Goal: Information Seeking & Learning: Learn about a topic

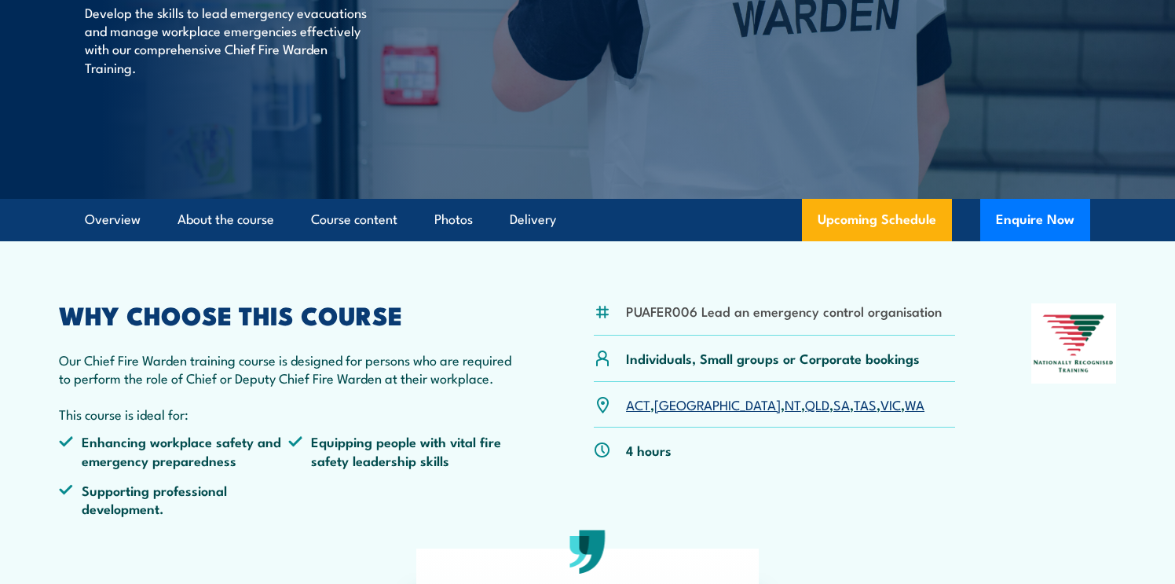
scroll to position [278, 0]
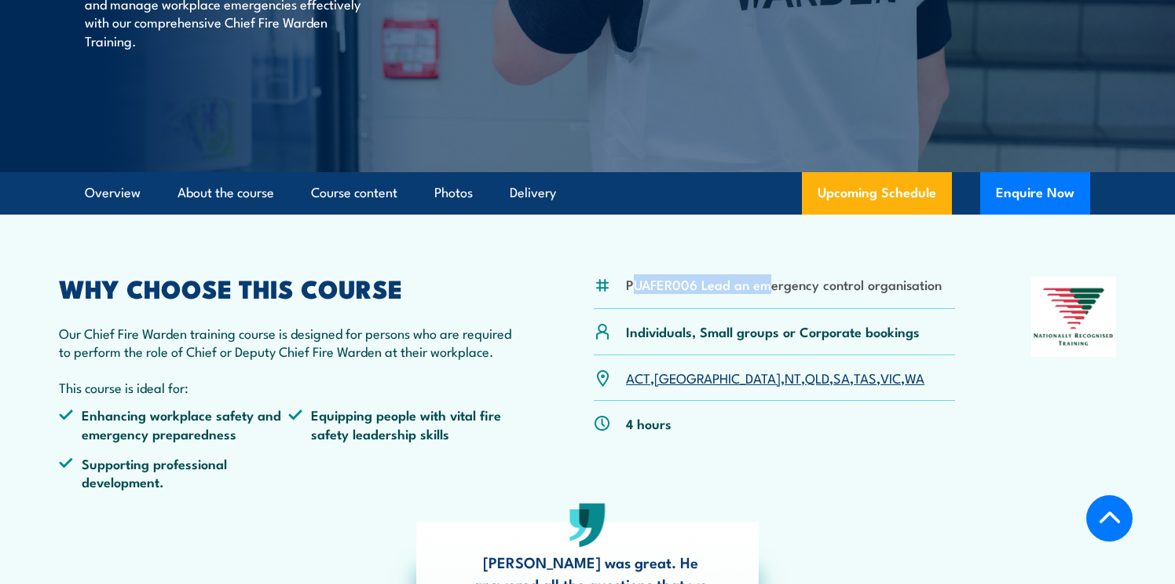
drag, startPoint x: 642, startPoint y: 288, endPoint x: 776, endPoint y: 294, distance: 134.5
click at [772, 293] on li "PUAFER006 Lead an emergency control organisation" at bounding box center [784, 284] width 316 height 18
drag, startPoint x: 776, startPoint y: 294, endPoint x: 885, endPoint y: 298, distance: 108.5
click at [784, 295] on div "PUAFER006 Lead an emergency control organisation" at bounding box center [774, 293] width 361 height 32
drag, startPoint x: 940, startPoint y: 291, endPoint x: 624, endPoint y: 277, distance: 316.1
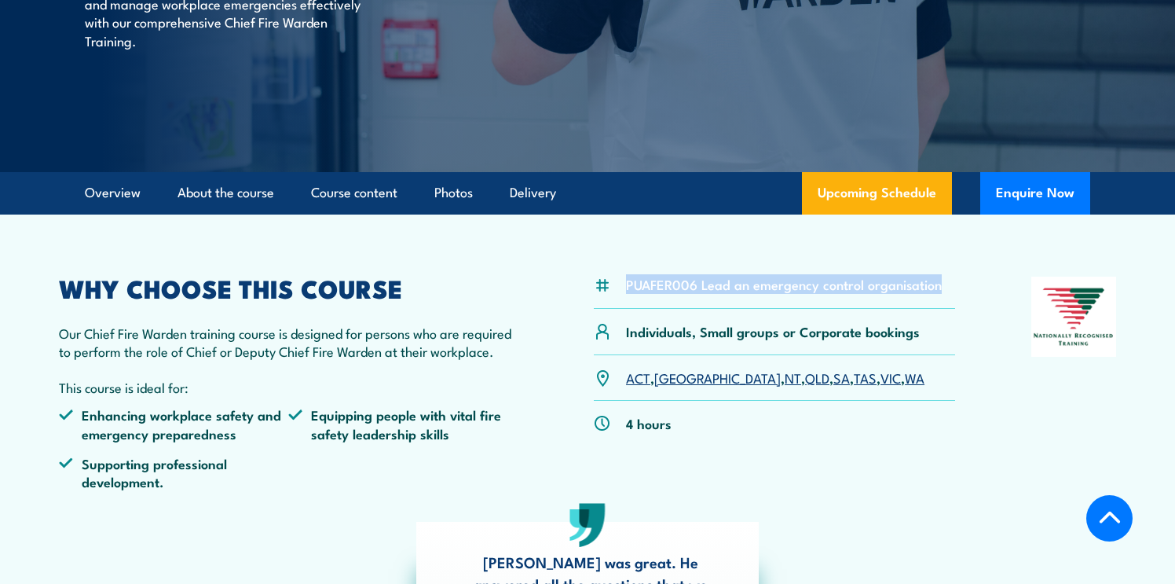
click at [624, 277] on div "PUAFER006 Lead an emergency control organisation" at bounding box center [774, 293] width 361 height 32
copy li "PUAFER006 Lead an emergency control organisation"
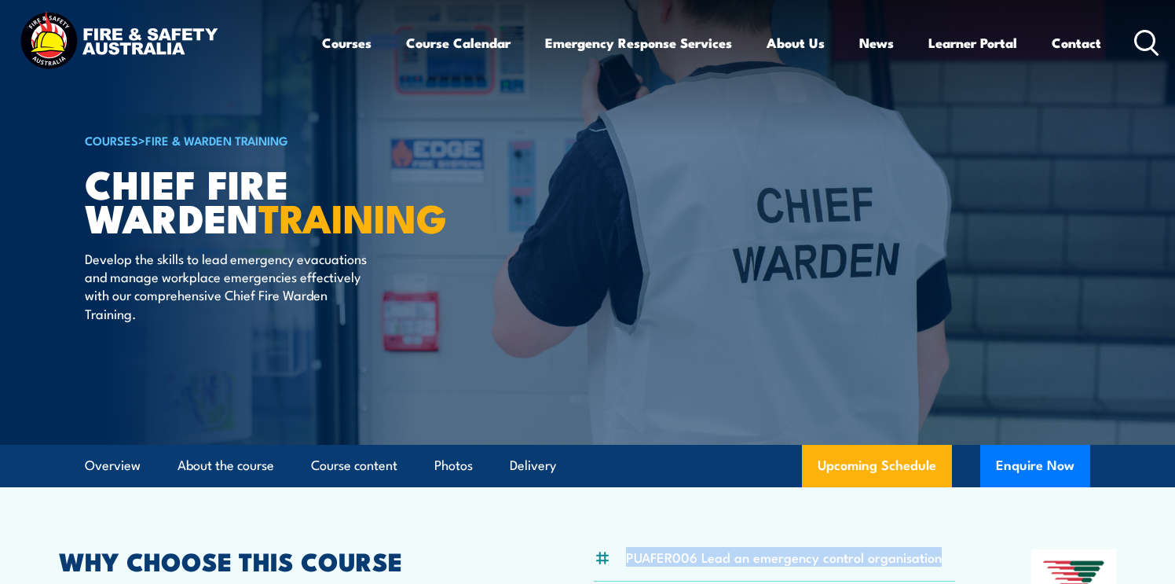
scroll to position [0, 0]
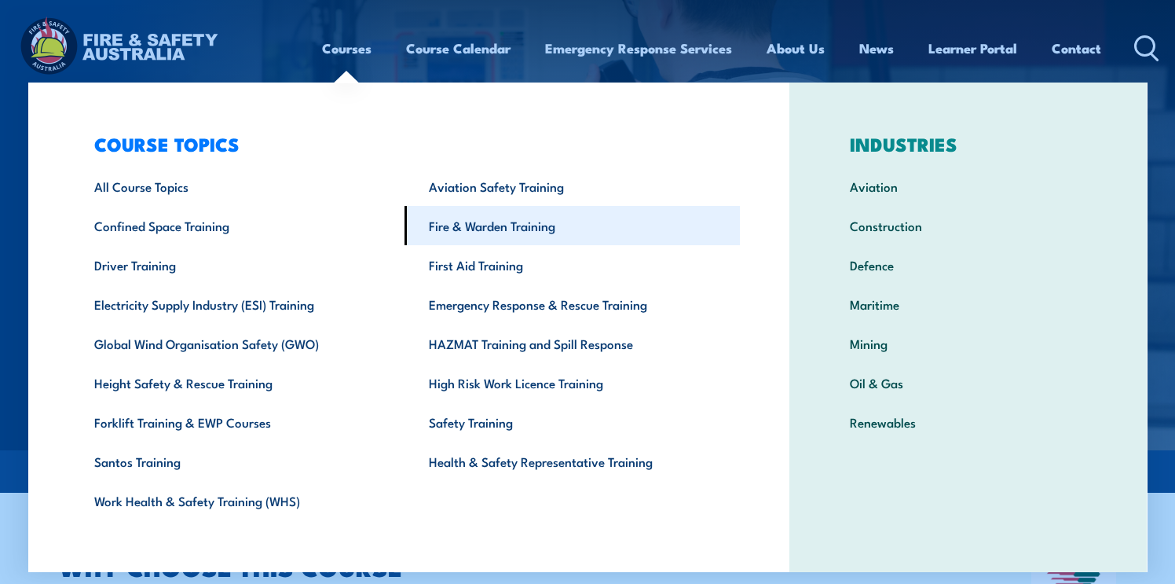
click at [456, 222] on link "Fire & Warden Training" at bounding box center [572, 225] width 335 height 39
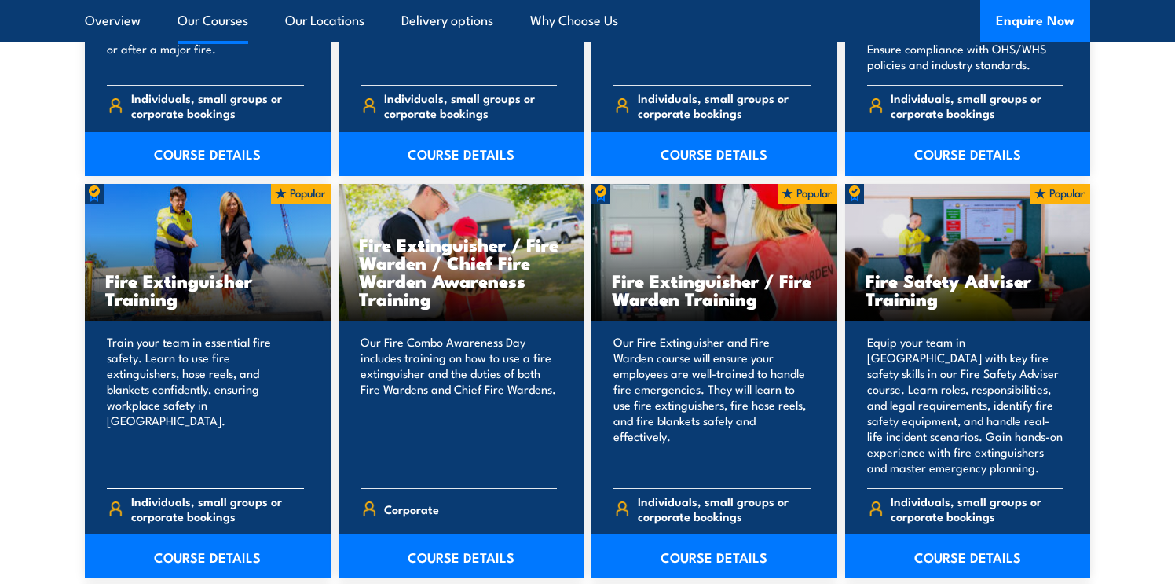
scroll to position [1562, 0]
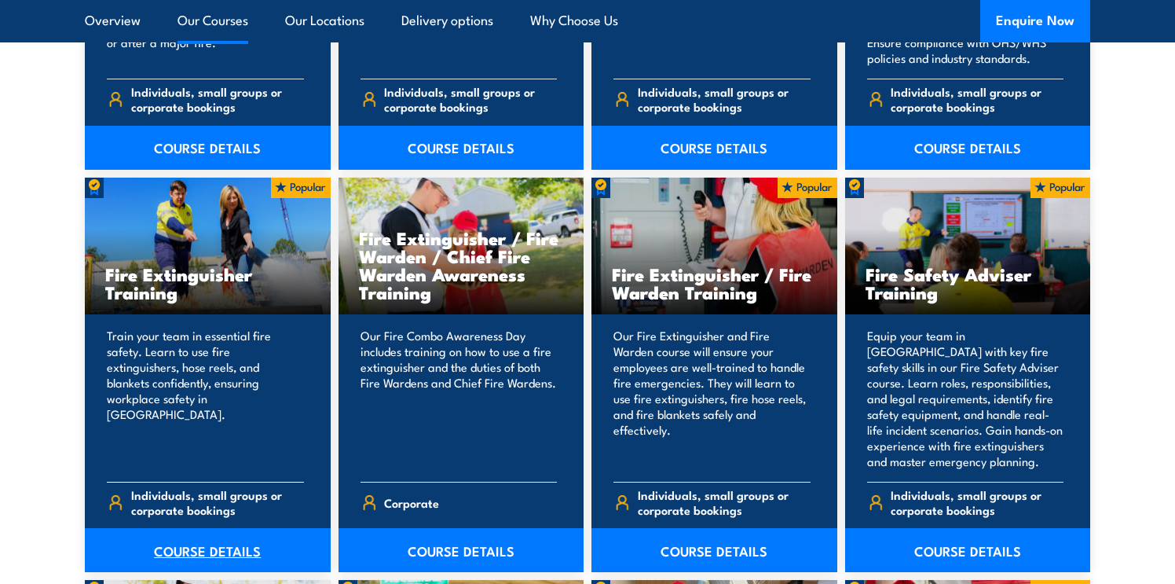
click at [198, 555] on link "COURSE DETAILS" at bounding box center [208, 550] width 246 height 44
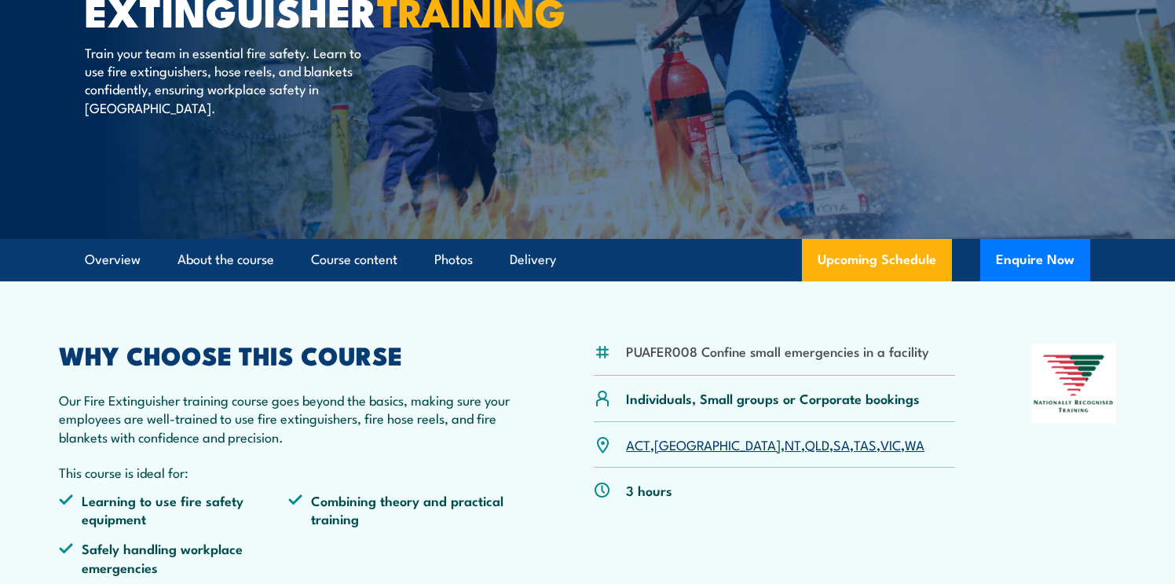
scroll to position [218, 0]
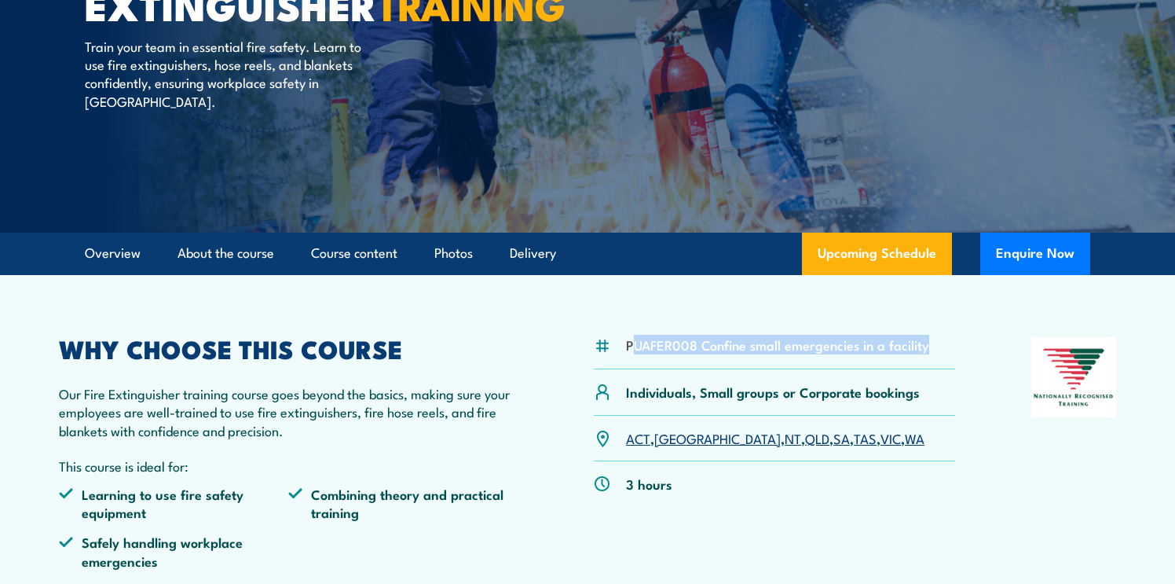
drag, startPoint x: 927, startPoint y: 346, endPoint x: 632, endPoint y: 347, distance: 295.4
click at [634, 346] on li "PUAFER008 Confine small emergencies in a facility" at bounding box center [777, 344] width 303 height 18
drag, startPoint x: 628, startPoint y: 346, endPoint x: 933, endPoint y: 350, distance: 305.7
copy li "PUAFER008 Confine small emergencies in a facility"
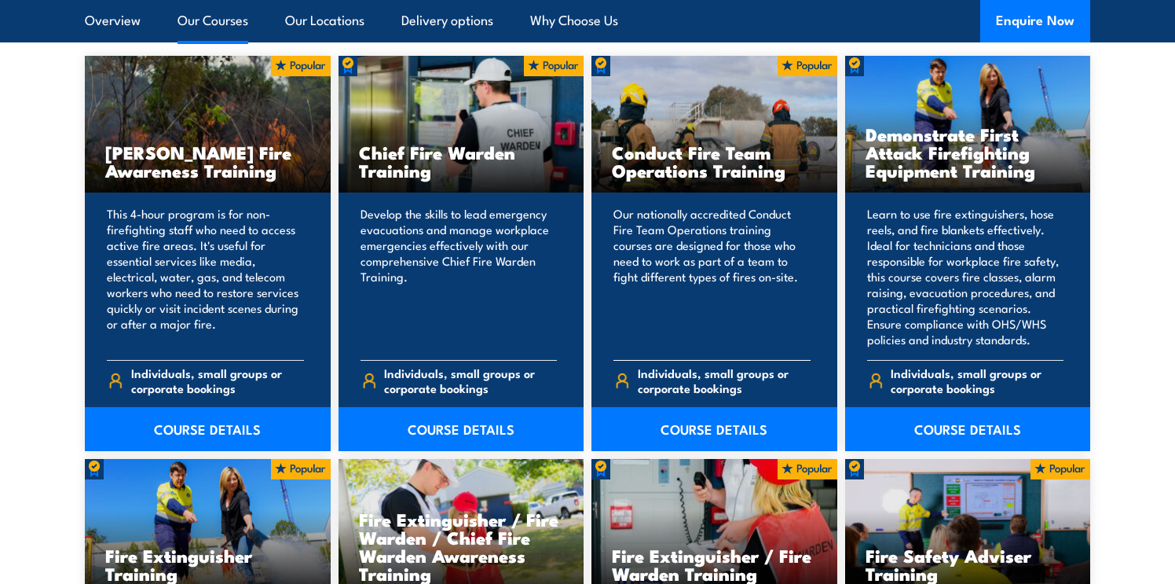
scroll to position [1280, 0]
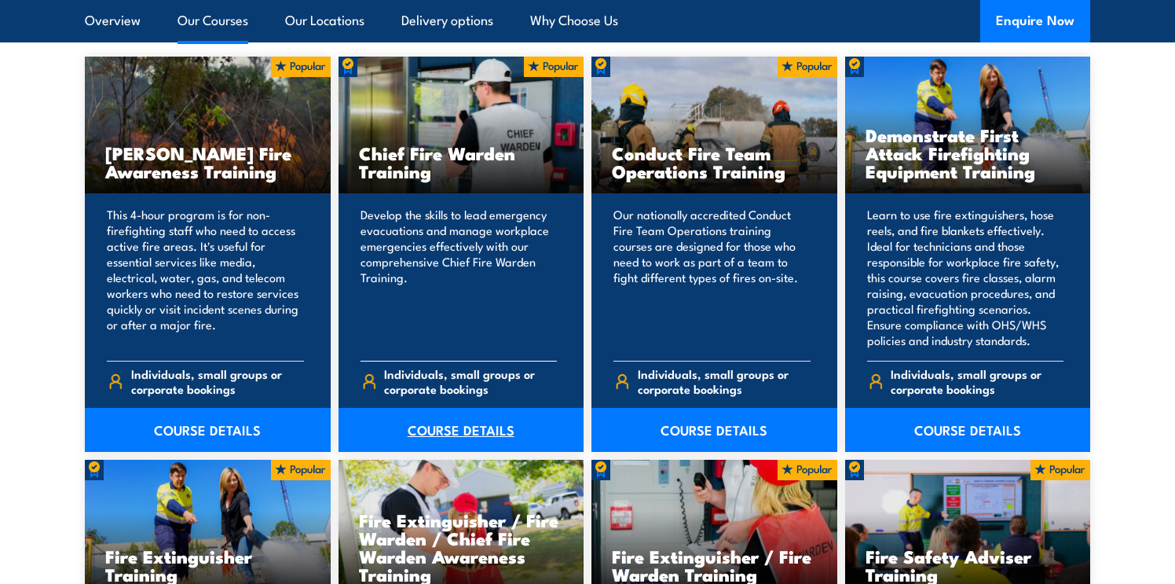
click at [443, 429] on link "COURSE DETAILS" at bounding box center [462, 430] width 246 height 44
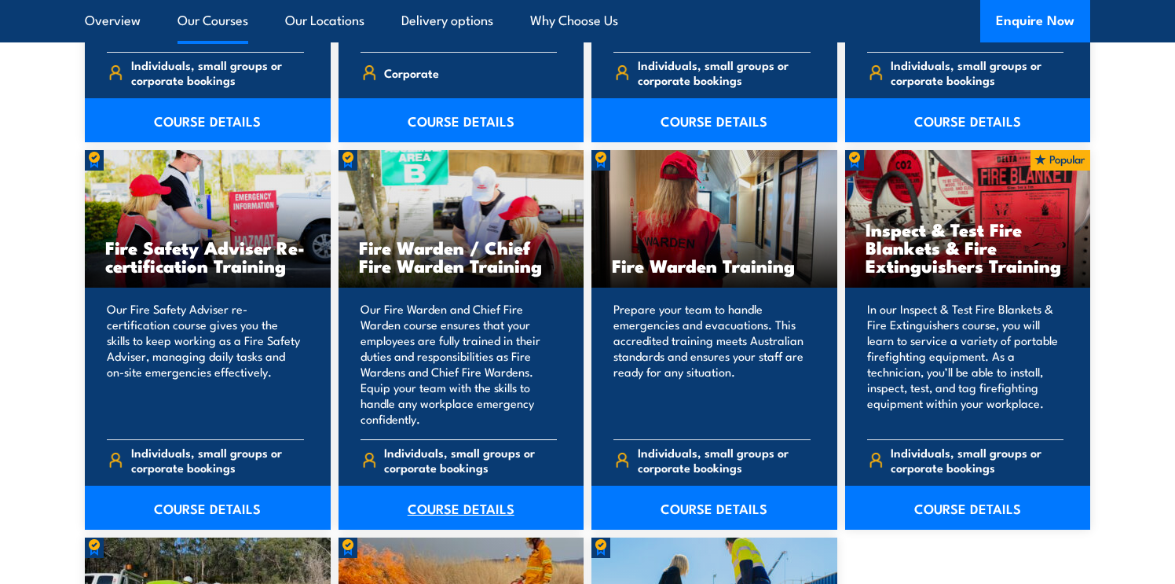
scroll to position [1990, 0]
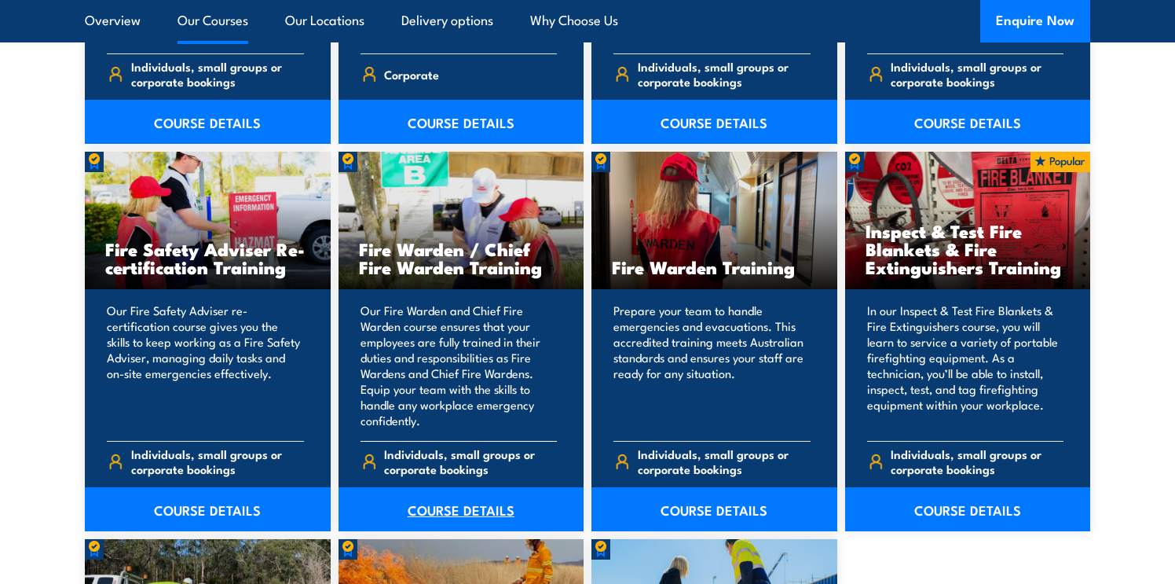
click at [445, 508] on link "COURSE DETAILS" at bounding box center [462, 509] width 246 height 44
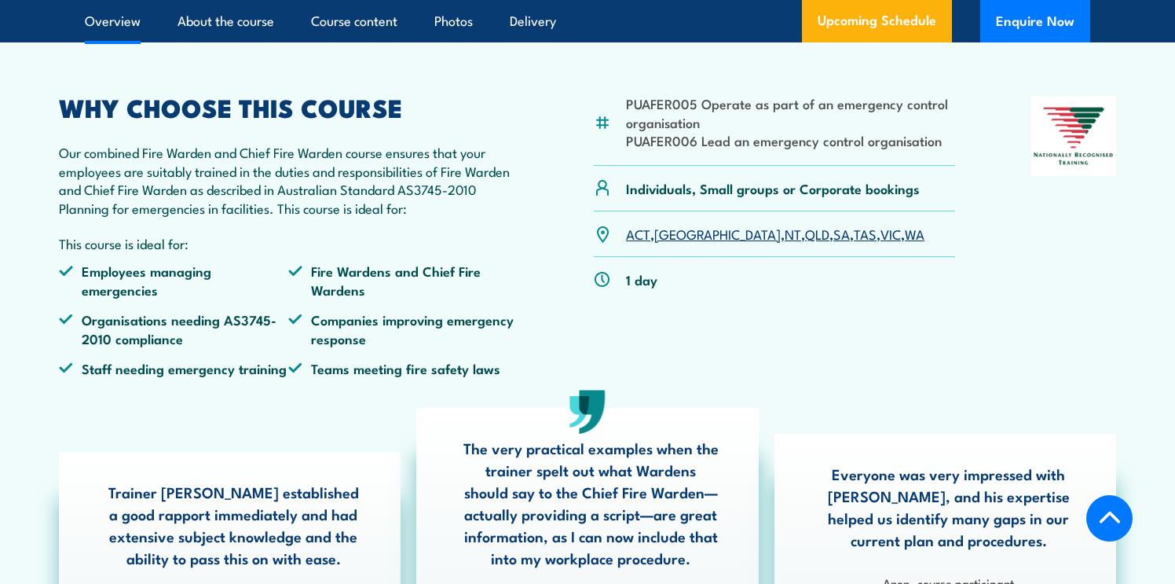
scroll to position [559, 0]
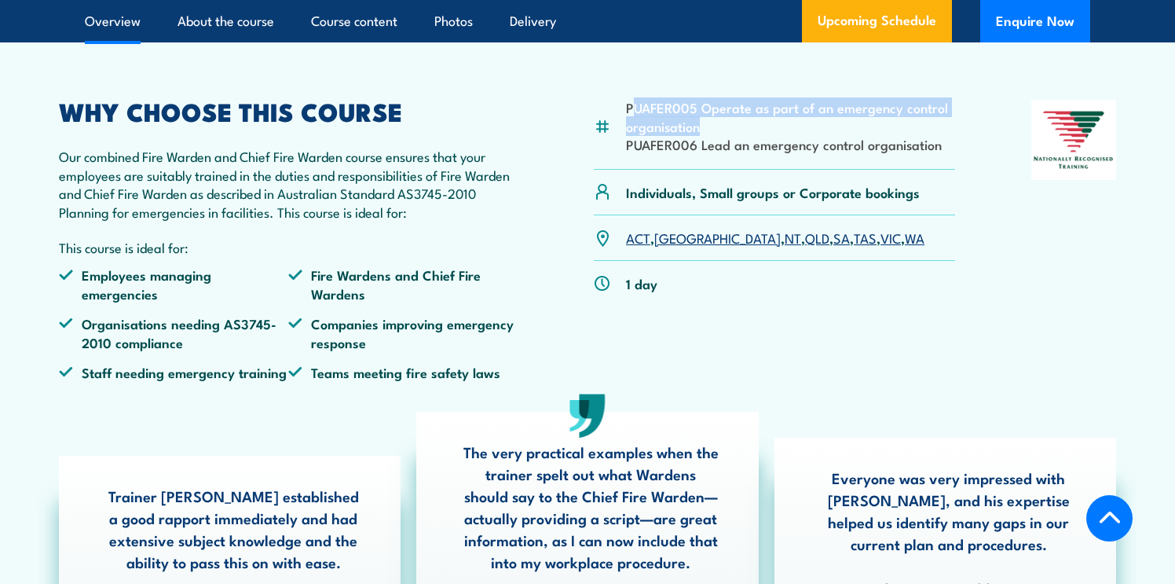
drag, startPoint x: 630, startPoint y: 105, endPoint x: 722, endPoint y: 125, distance: 94.0
click at [722, 125] on li "PUAFER005 Operate as part of an emergency control organisation" at bounding box center [790, 116] width 329 height 37
click at [629, 108] on div "PUAFER005 Operate as part of an emergency control organisation PUAFER006 Lead a…" at bounding box center [774, 134] width 361 height 69
drag, startPoint x: 629, startPoint y: 108, endPoint x: 708, endPoint y: 126, distance: 81.2
copy li "PUAFER005 Operate as part of an emergency control organisation"
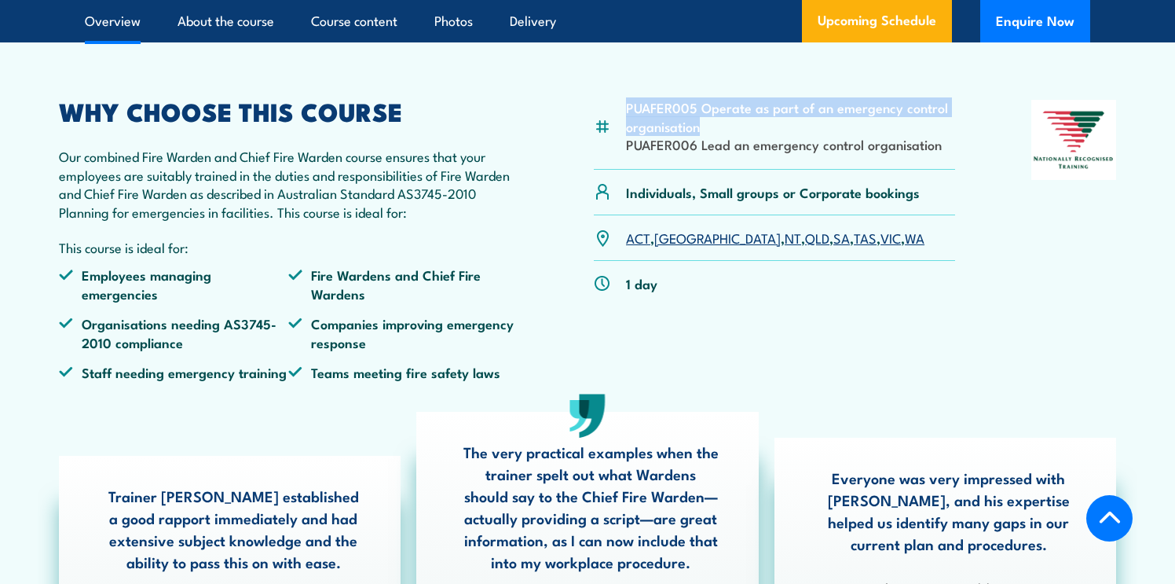
copy li "PUAFER005 Operate as part of an emergency control organisation"
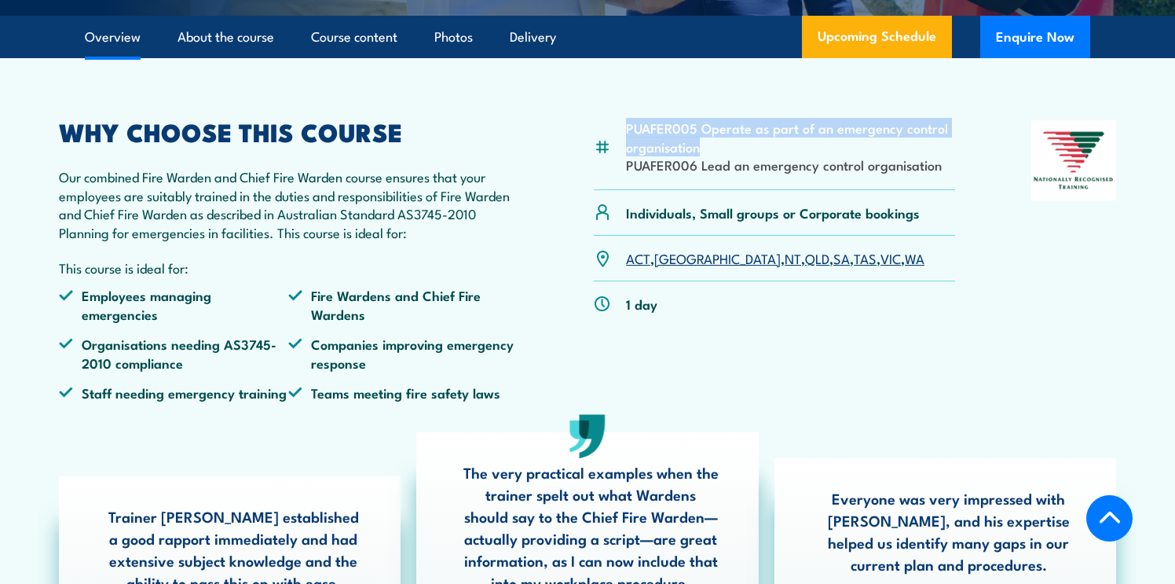
scroll to position [525, 0]
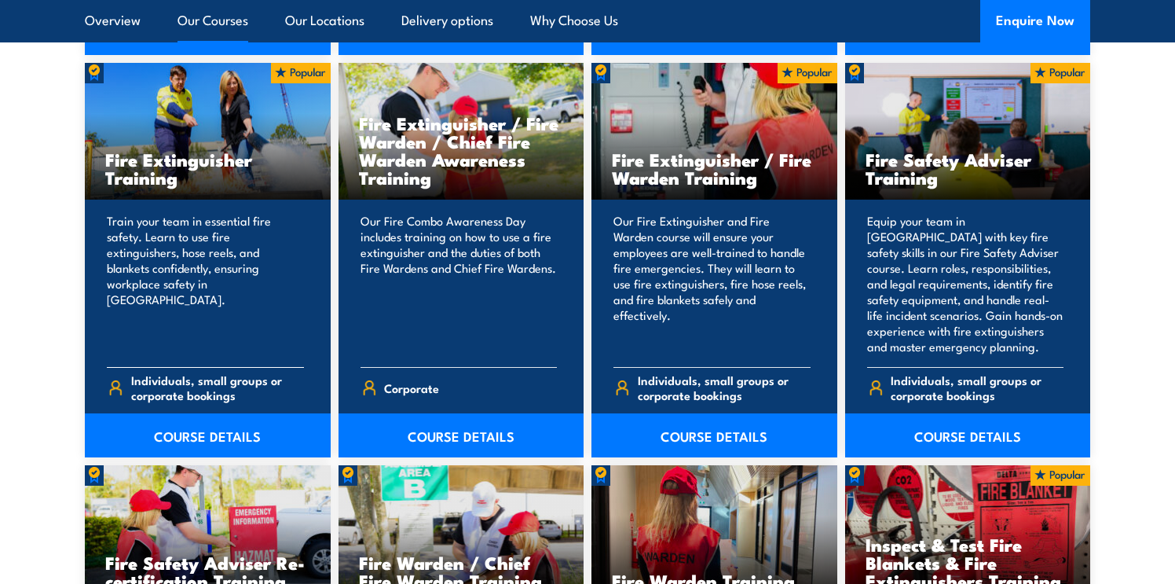
scroll to position [1674, 0]
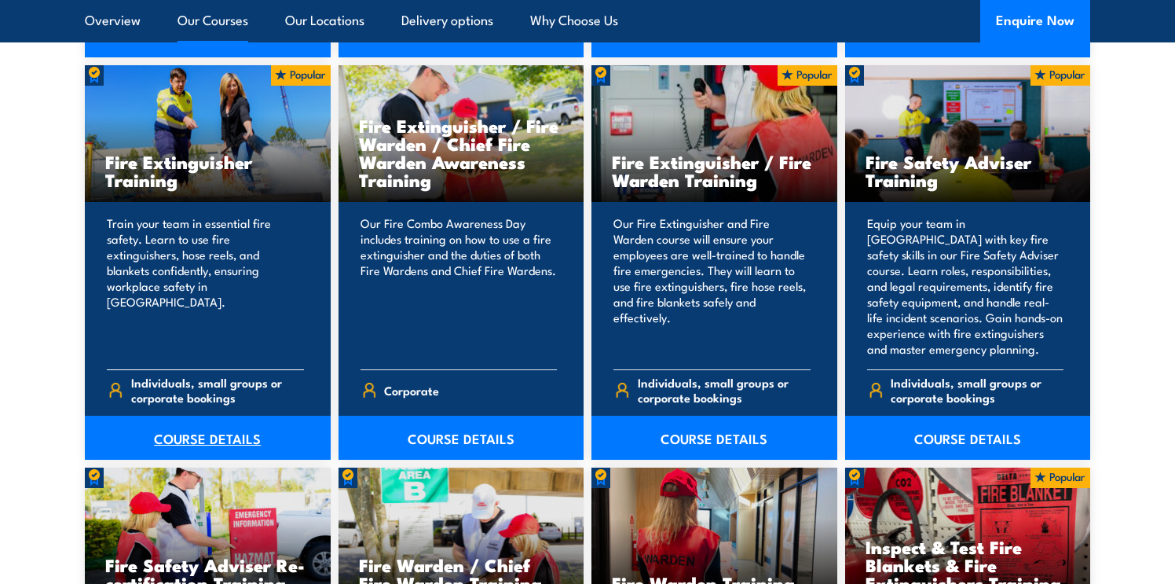
click at [200, 444] on link "COURSE DETAILS" at bounding box center [208, 438] width 246 height 44
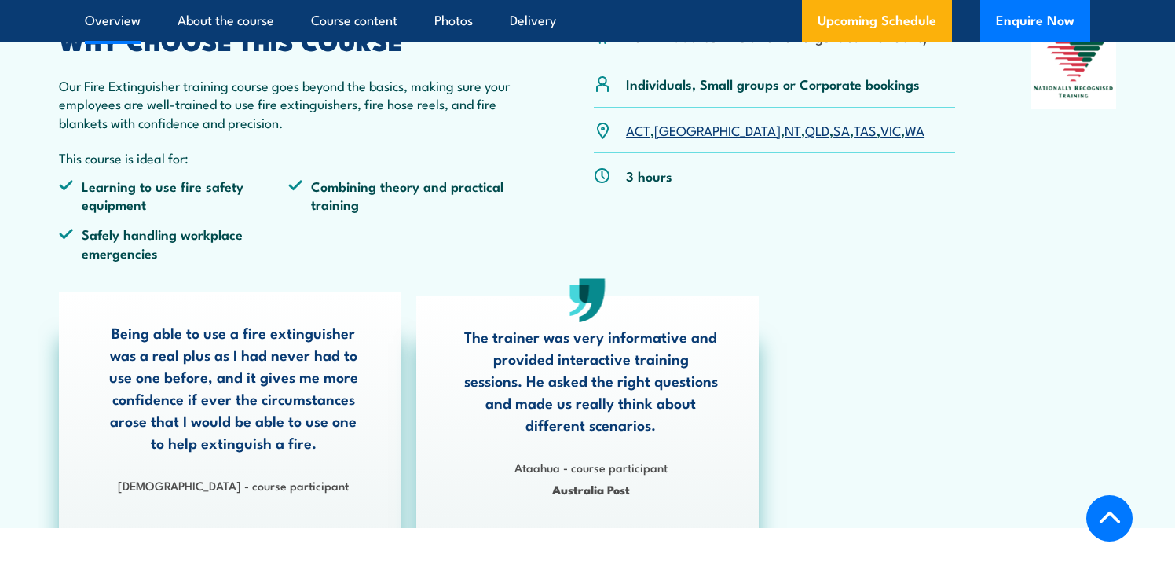
scroll to position [543, 0]
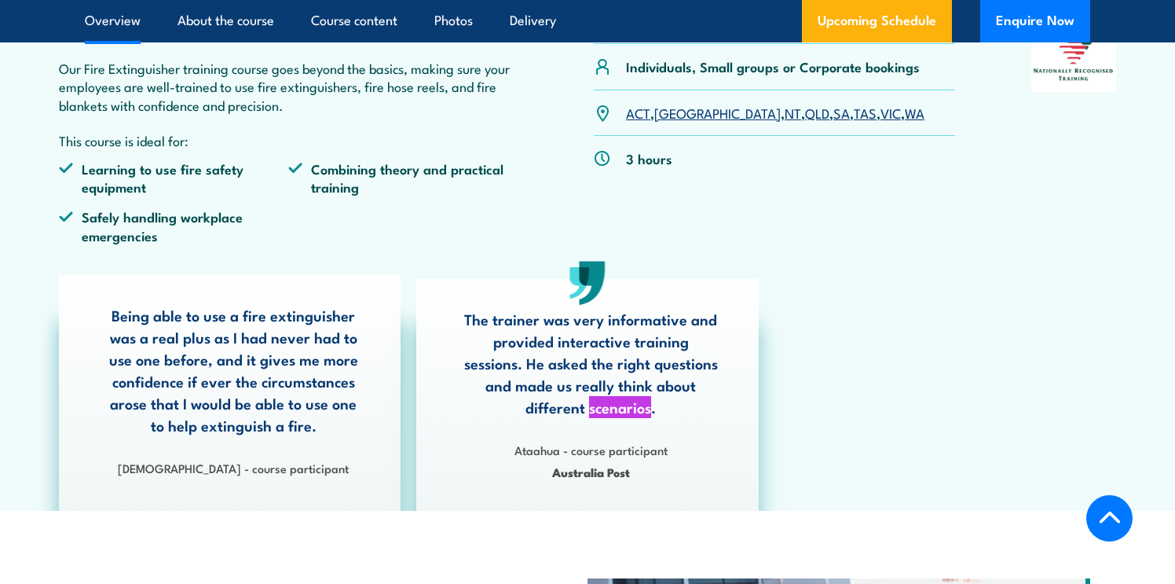
click at [91, 150] on article "PUAFER008 Confine small emergencies in a facility Individuals, Small groups or …" at bounding box center [588, 230] width 1100 height 561
